Goal: Task Accomplishment & Management: Manage account settings

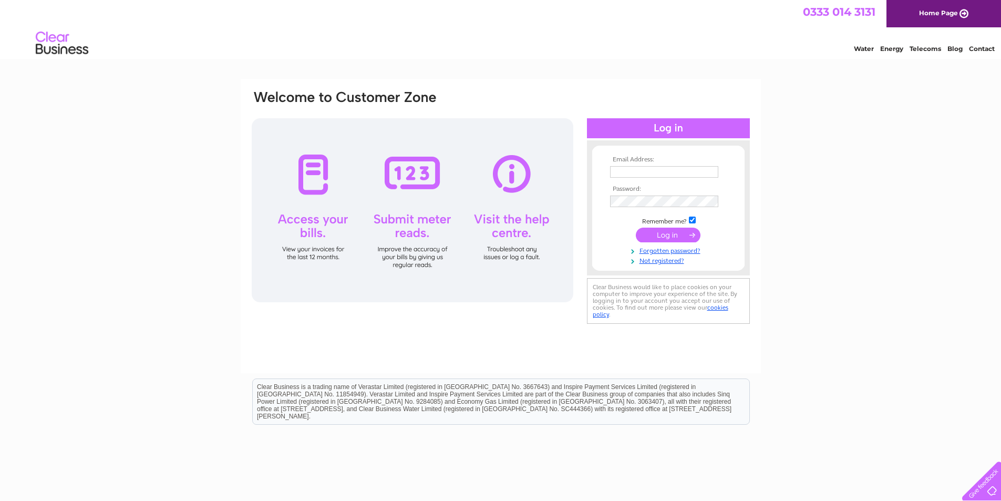
type input "kathleen@carltondie.com"
click at [663, 235] on input "submit" at bounding box center [668, 234] width 65 height 15
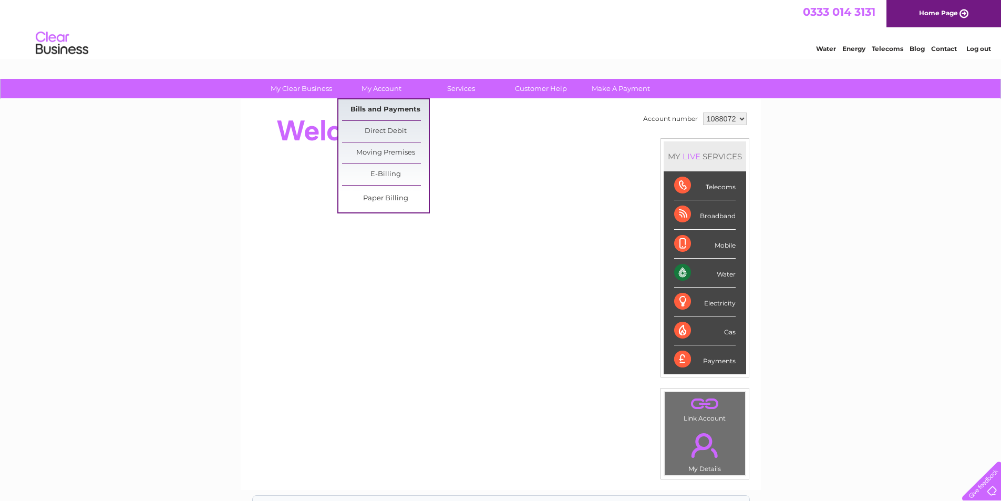
click at [384, 104] on link "Bills and Payments" at bounding box center [385, 109] width 87 height 21
click at [387, 111] on link "Bills and Payments" at bounding box center [385, 109] width 87 height 21
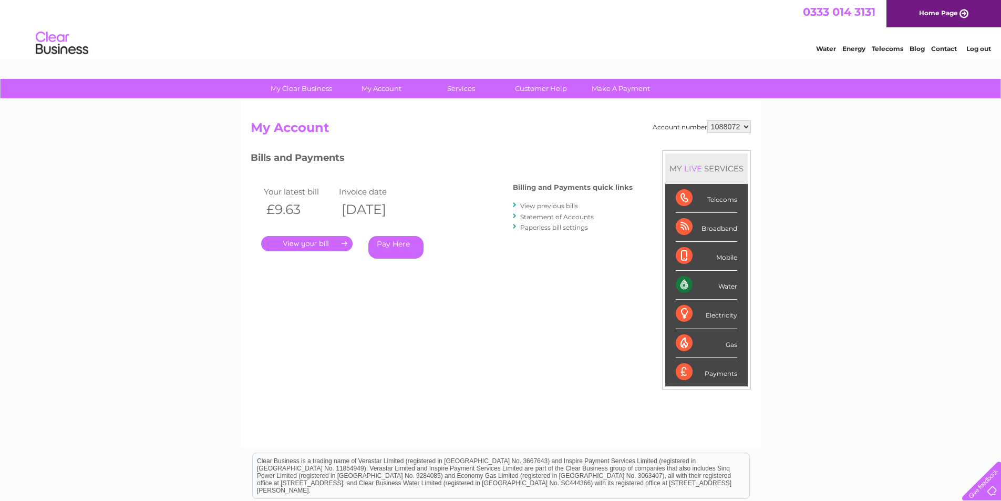
click at [312, 242] on link "." at bounding box center [306, 243] width 91 height 15
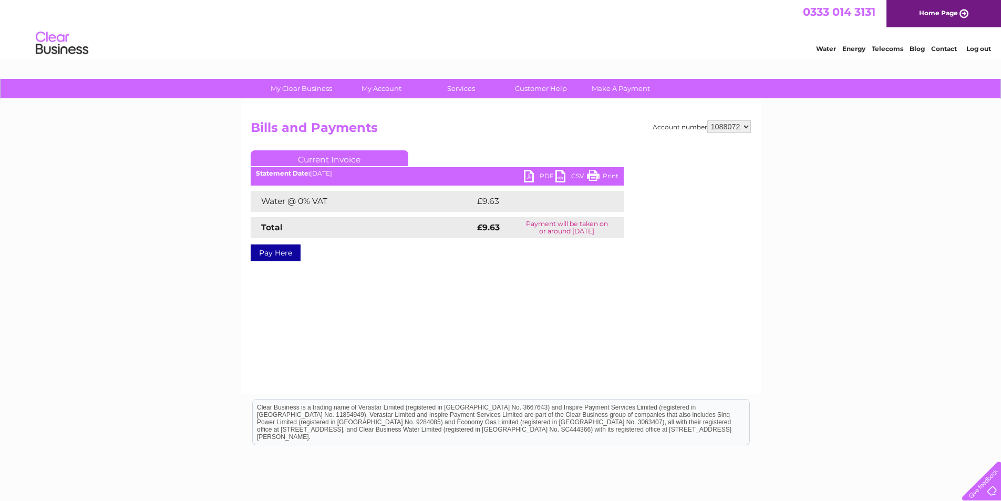
click at [534, 172] on link "PDF" at bounding box center [540, 177] width 32 height 15
click at [977, 47] on link "Log out" at bounding box center [978, 49] width 25 height 8
